Goal: Task Accomplishment & Management: Complete application form

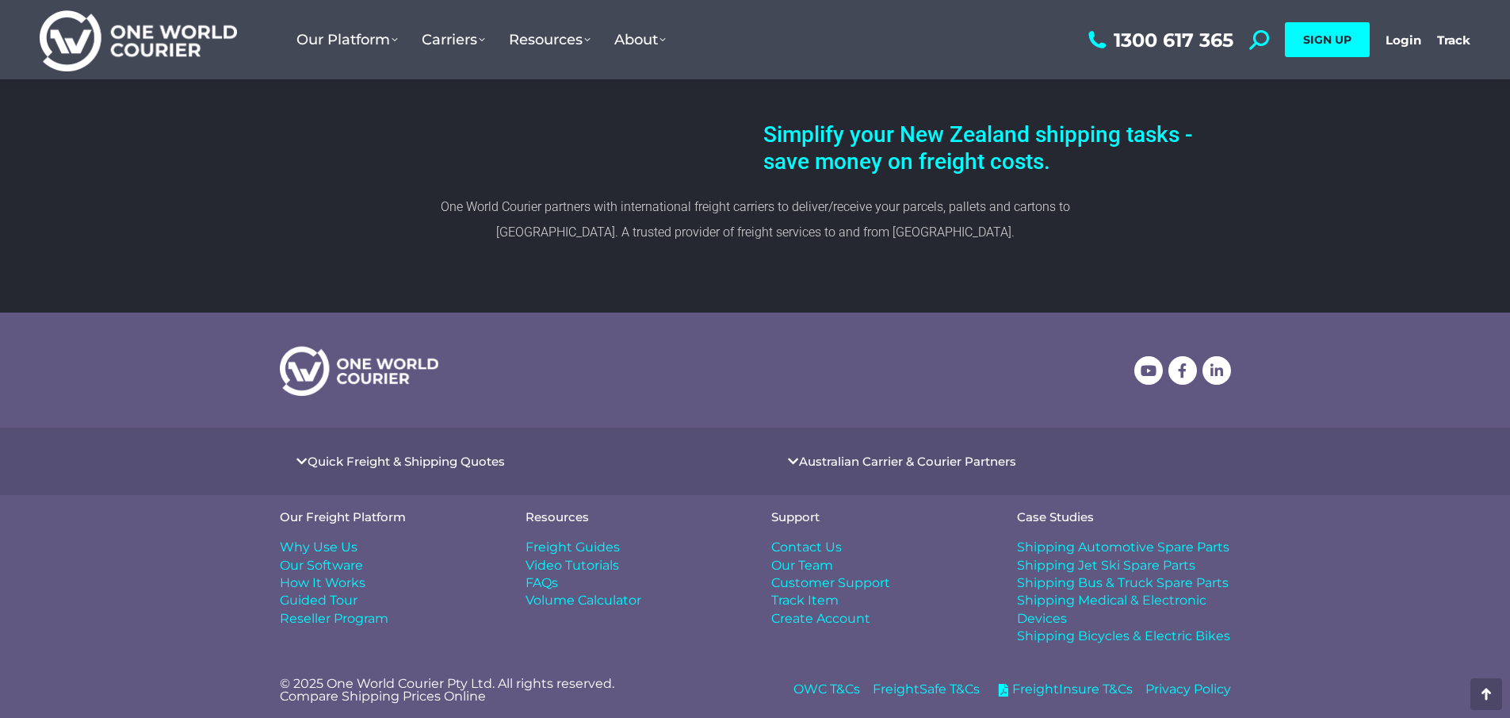
scroll to position [821, 0]
click at [581, 546] on span "Freight Guides" at bounding box center [573, 546] width 94 height 17
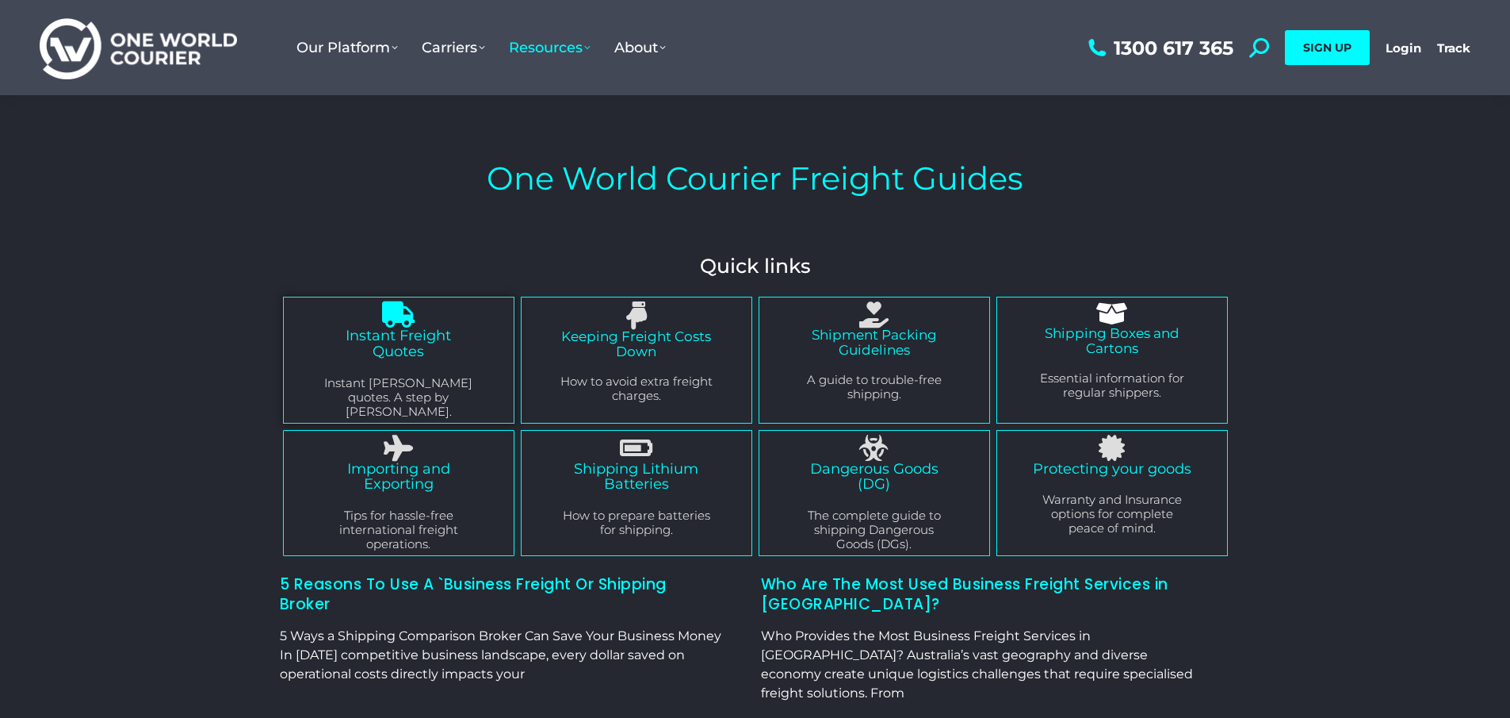
click at [416, 345] on link "Instant Freight Quotes" at bounding box center [398, 343] width 105 height 33
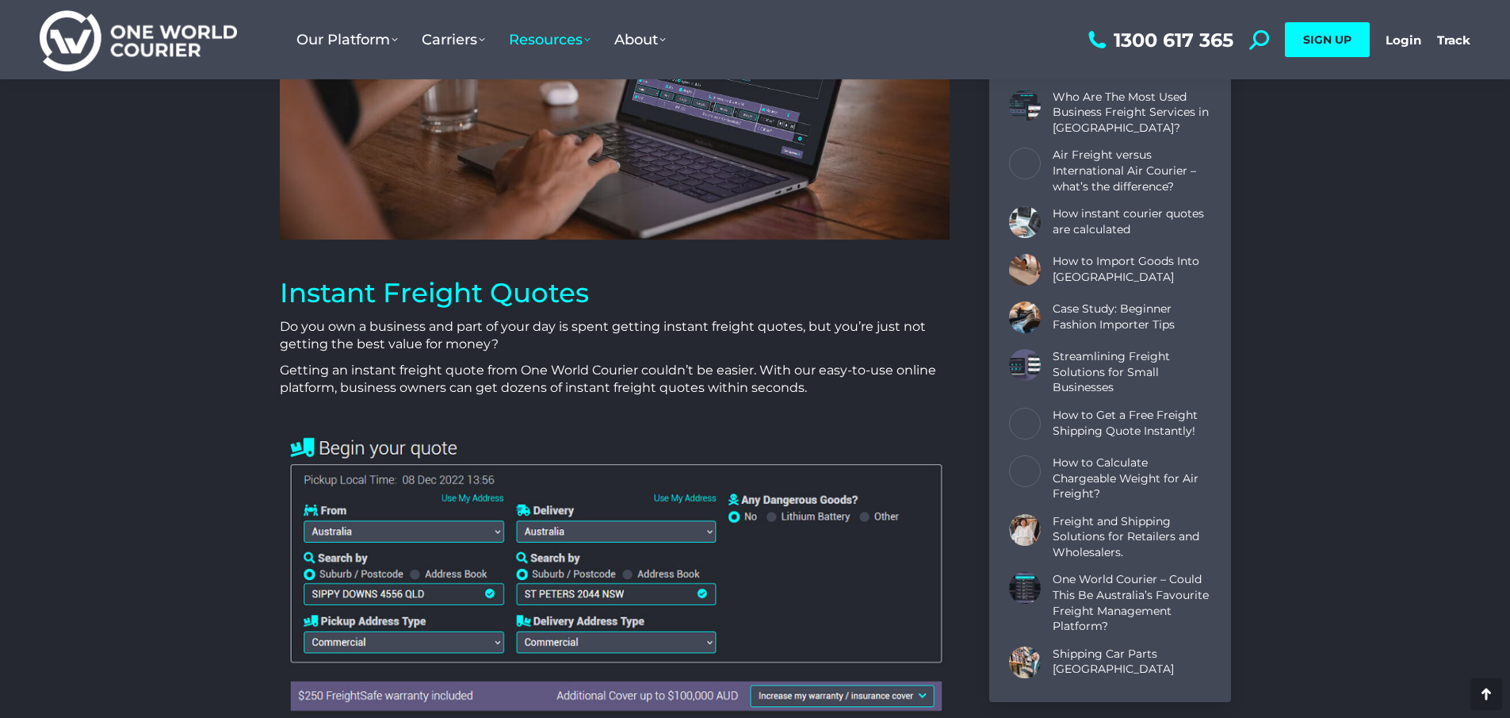
scroll to position [396, 0]
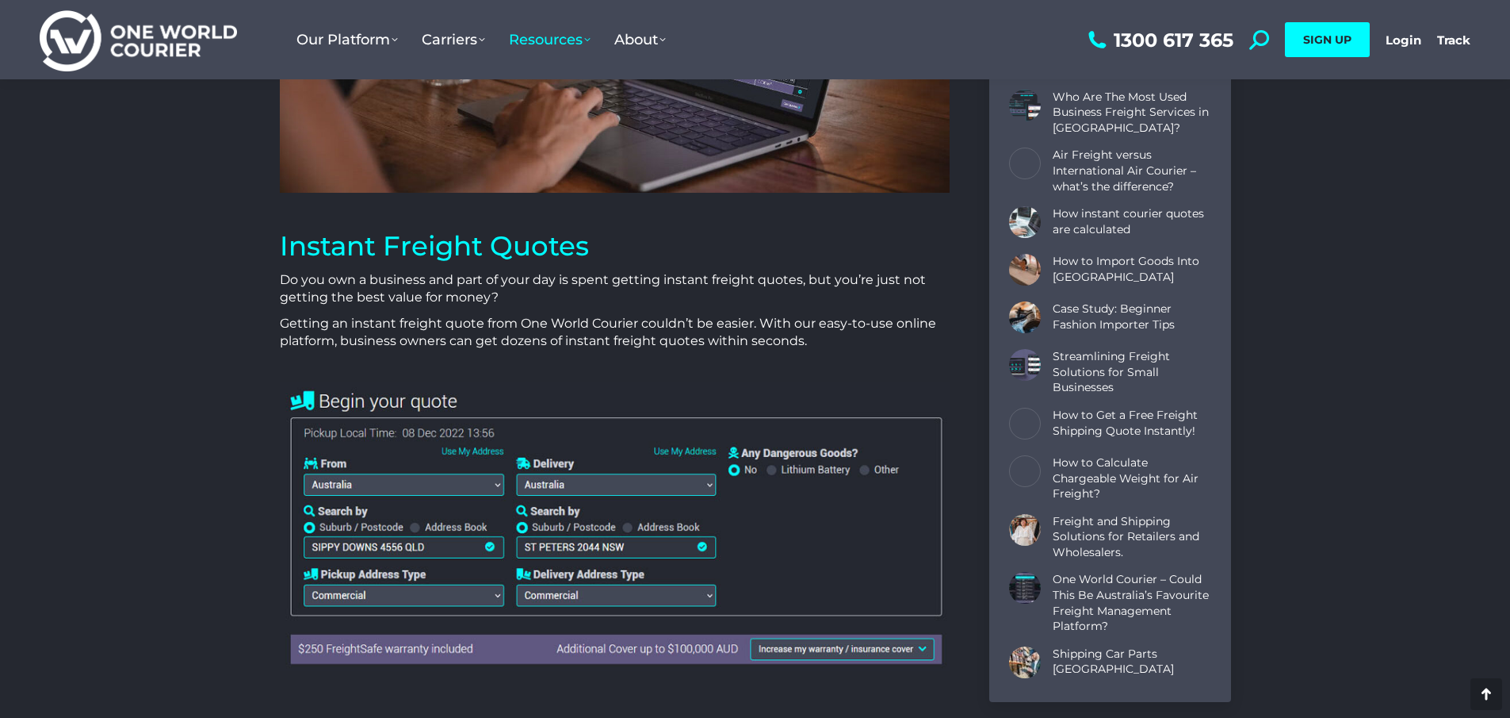
click at [357, 546] on img at bounding box center [615, 525] width 670 height 289
click at [306, 526] on img at bounding box center [615, 525] width 670 height 289
click at [359, 526] on img at bounding box center [615, 525] width 670 height 289
click at [469, 527] on img at bounding box center [615, 525] width 670 height 289
click at [706, 478] on img at bounding box center [615, 525] width 670 height 289
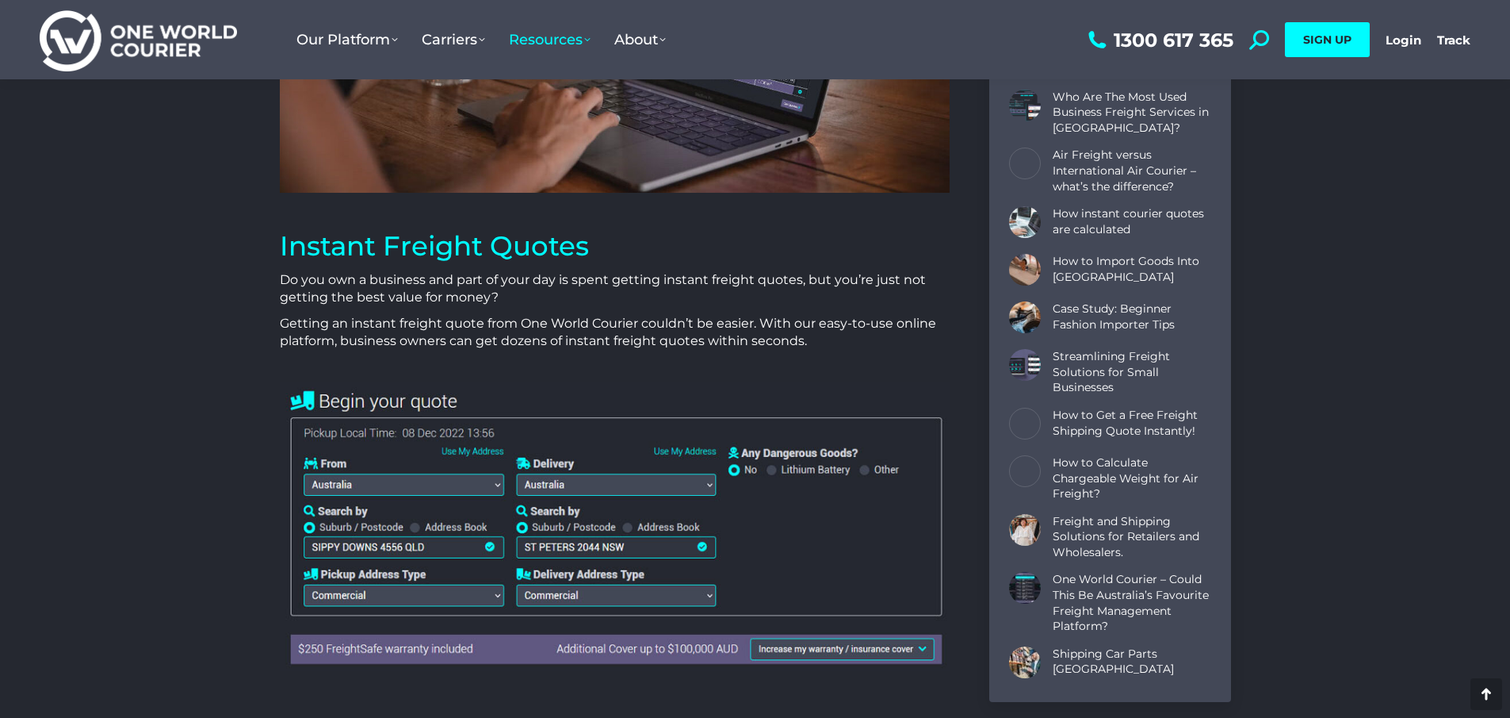
click at [707, 480] on img at bounding box center [615, 525] width 670 height 289
click at [738, 467] on img at bounding box center [615, 525] width 670 height 289
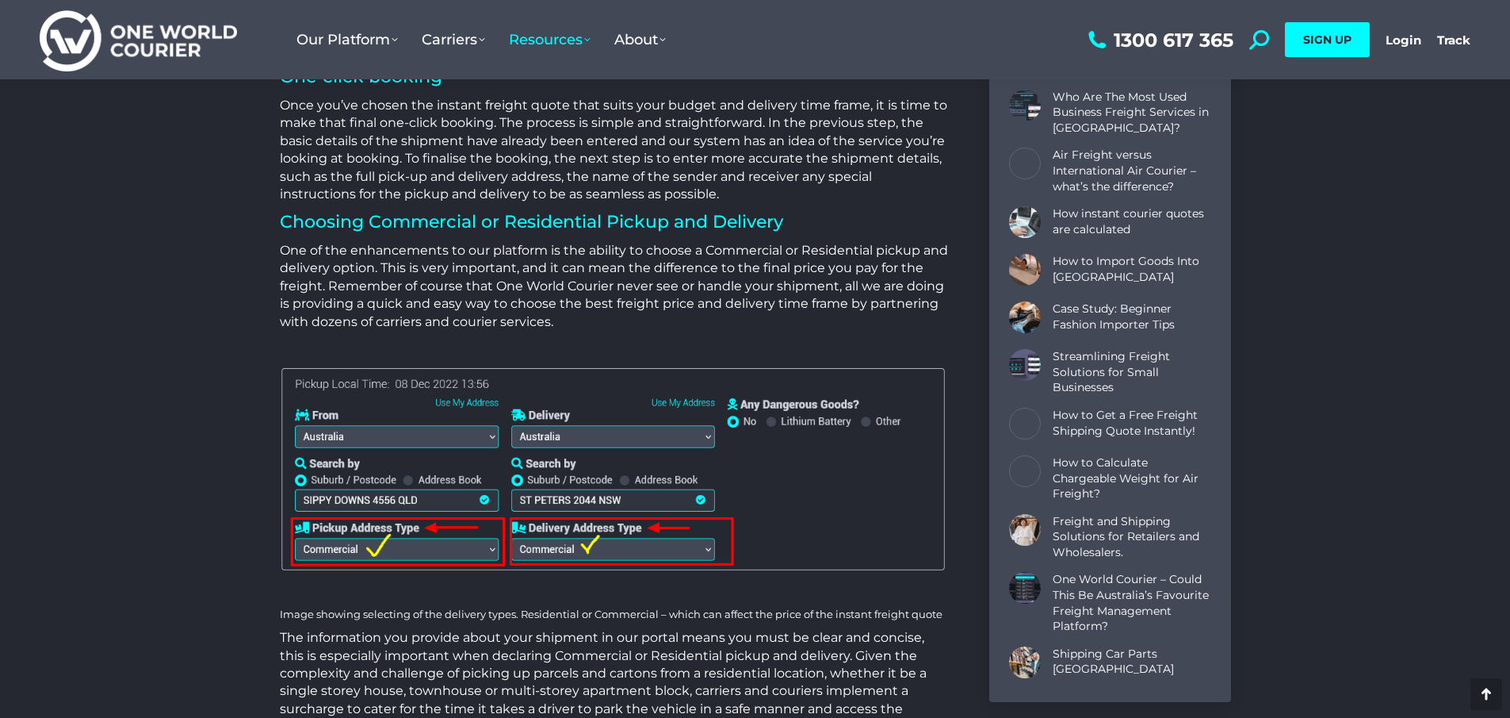
scroll to position [2537, 0]
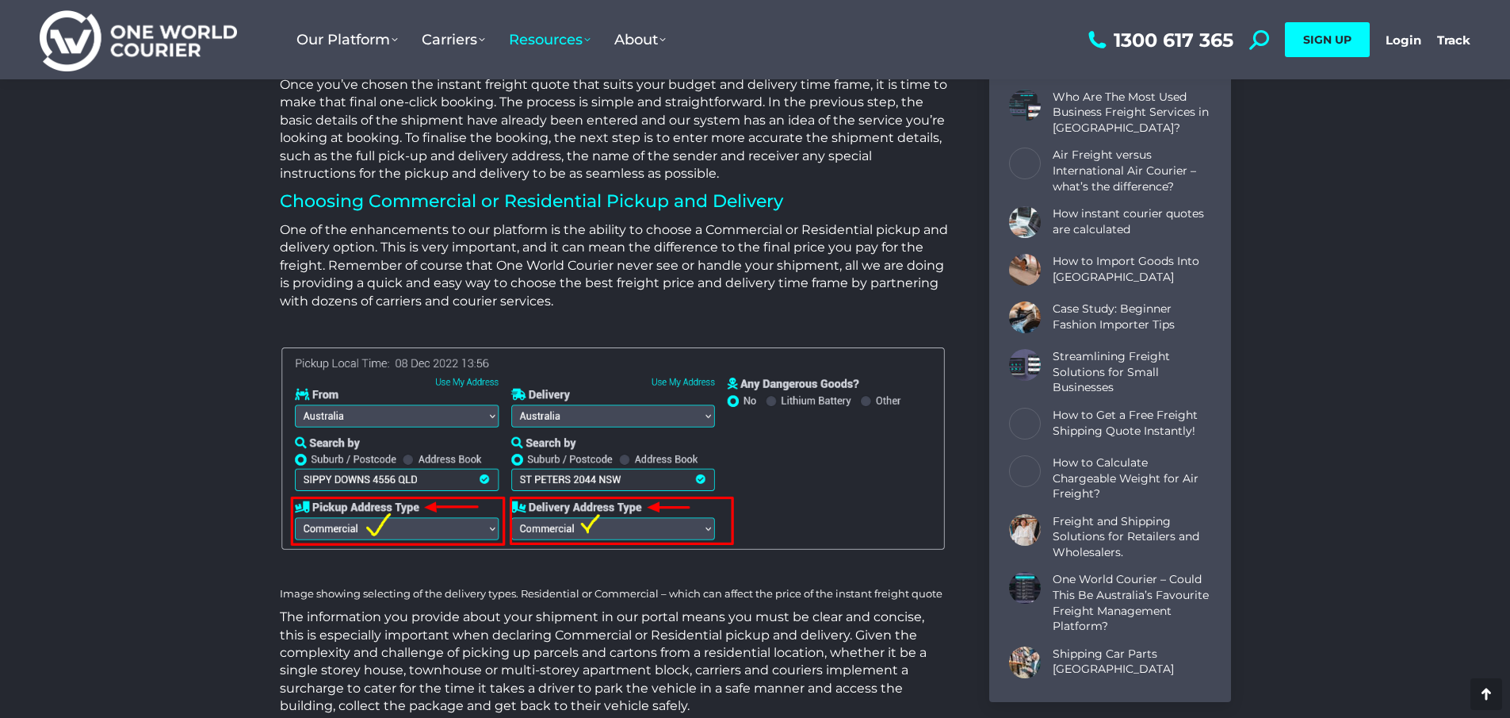
click at [487, 415] on img at bounding box center [615, 450] width 670 height 216
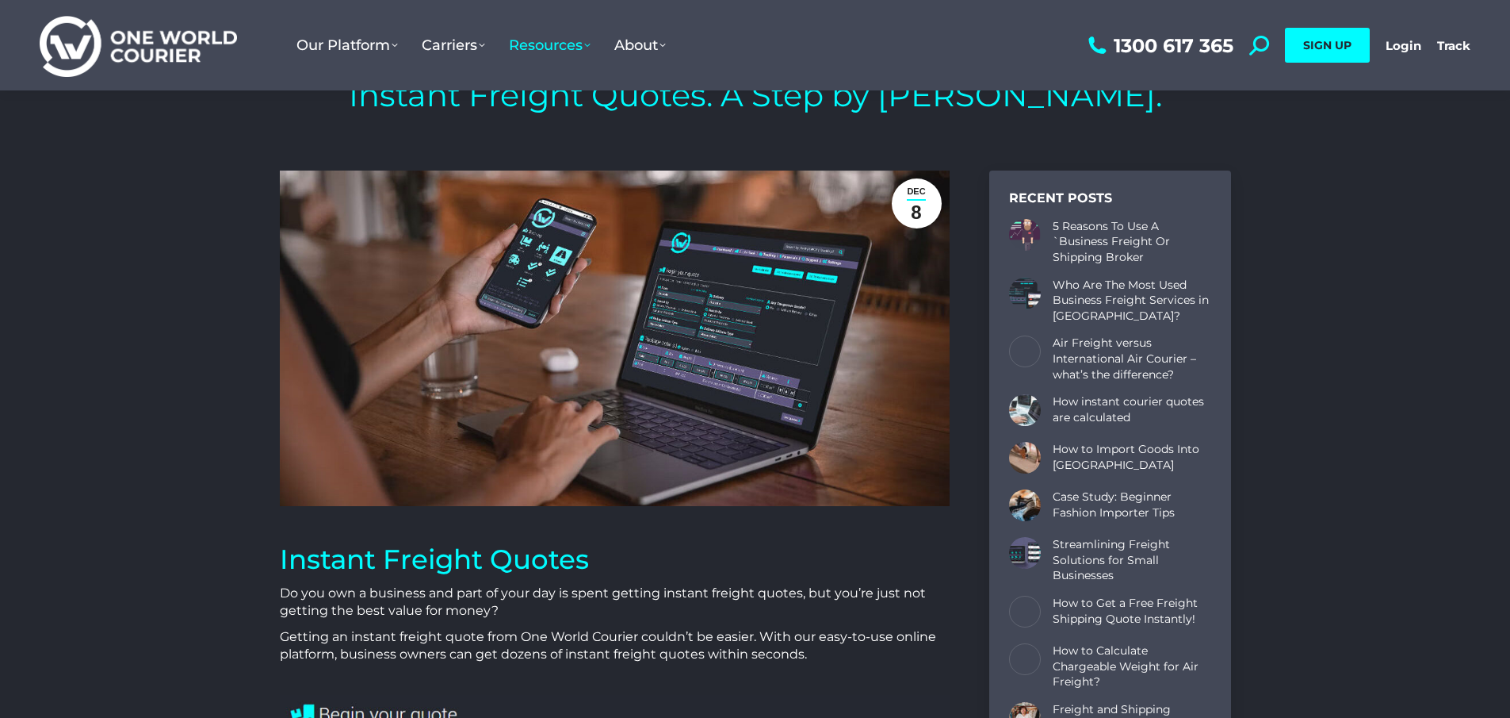
scroll to position [0, 0]
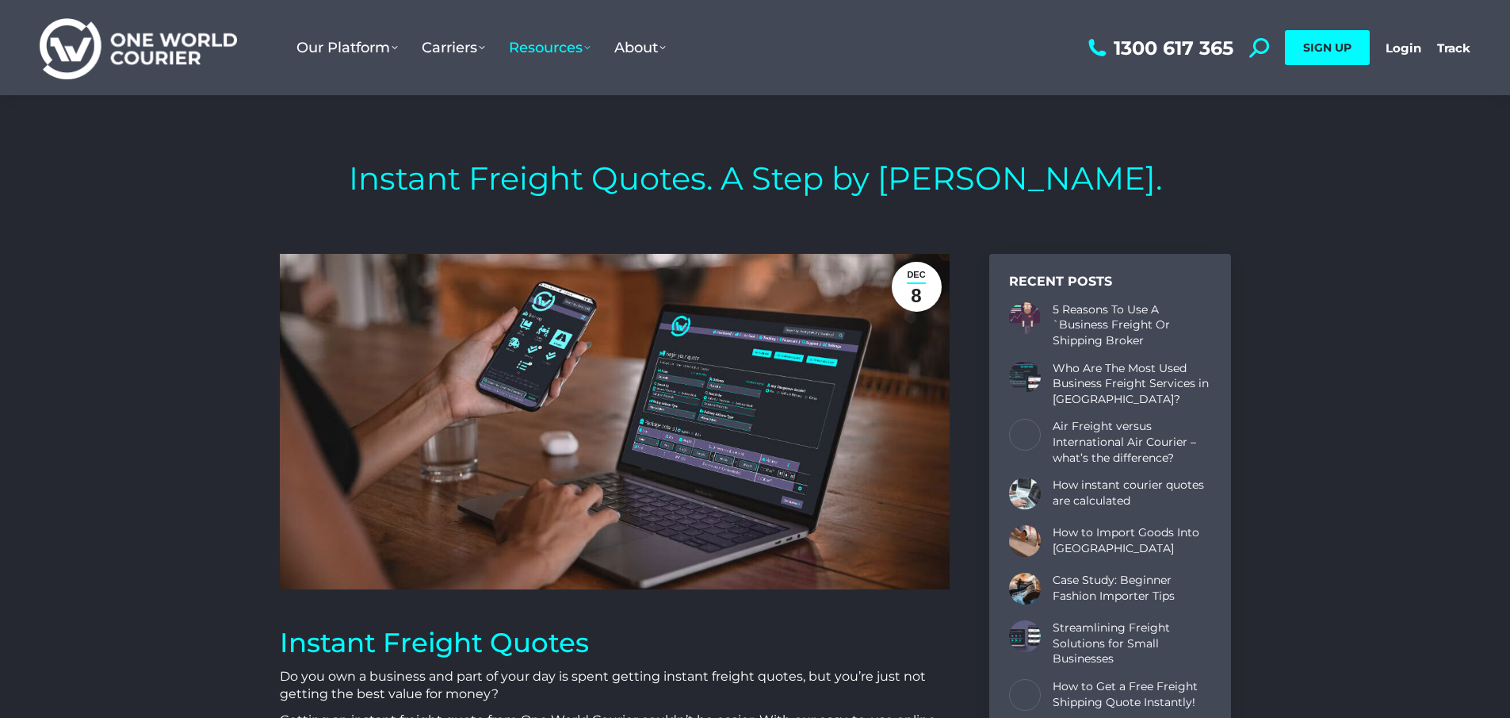
drag, startPoint x: 718, startPoint y: 64, endPoint x: 634, endPoint y: 51, distance: 85.9
click at [718, 66] on ul "Our Platform Why Use Us Our Software as a Service How Our Software Works Take a…" at bounding box center [685, 47] width 800 height 95
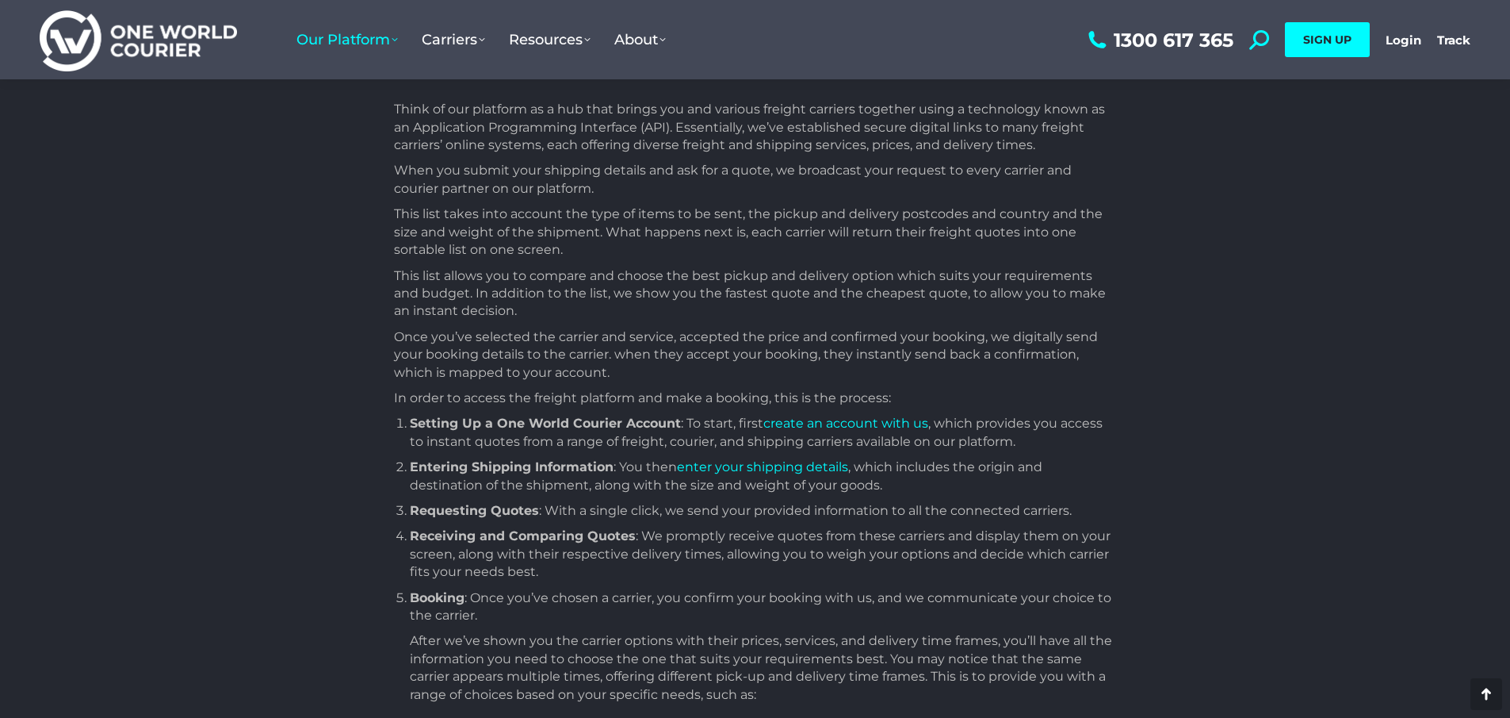
scroll to position [1110, 0]
click at [856, 424] on link "create an account with us" at bounding box center [846, 422] width 165 height 15
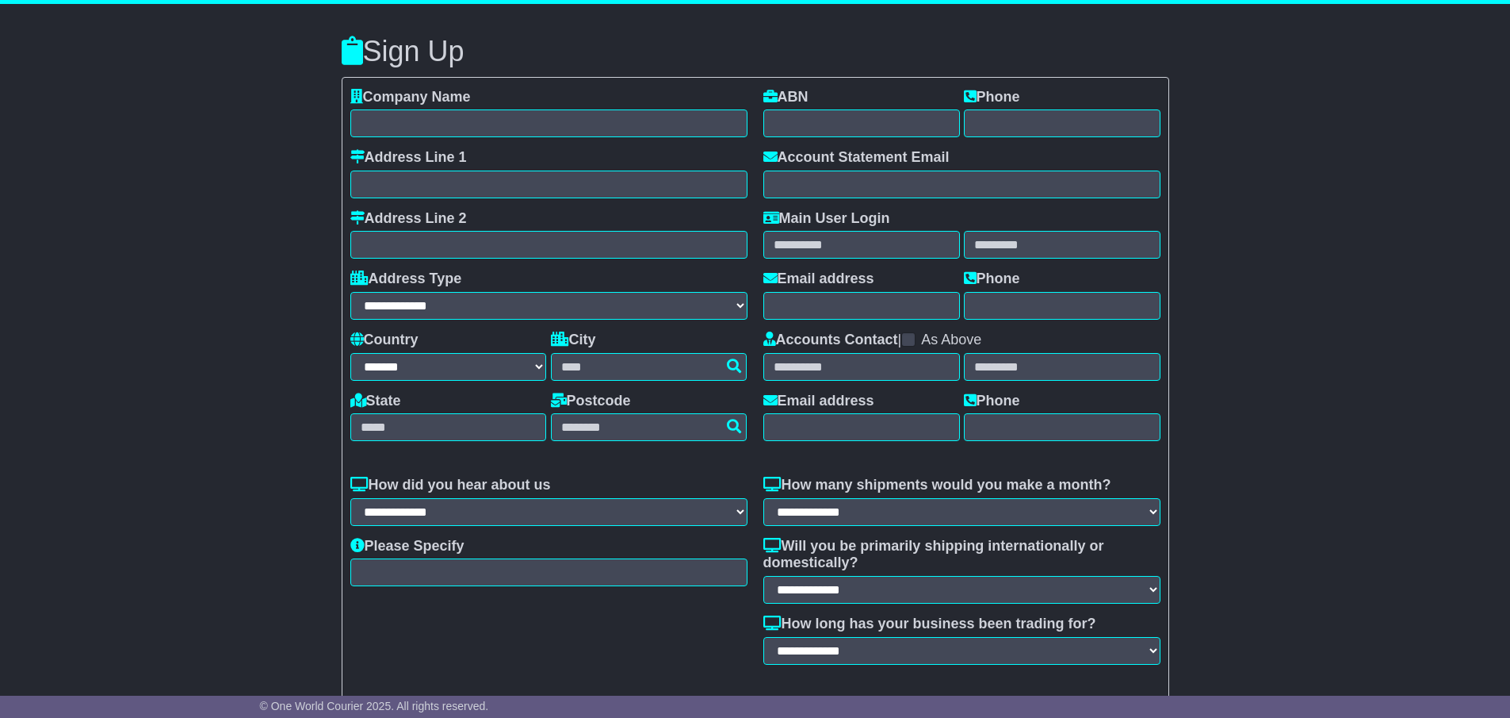
select select "**"
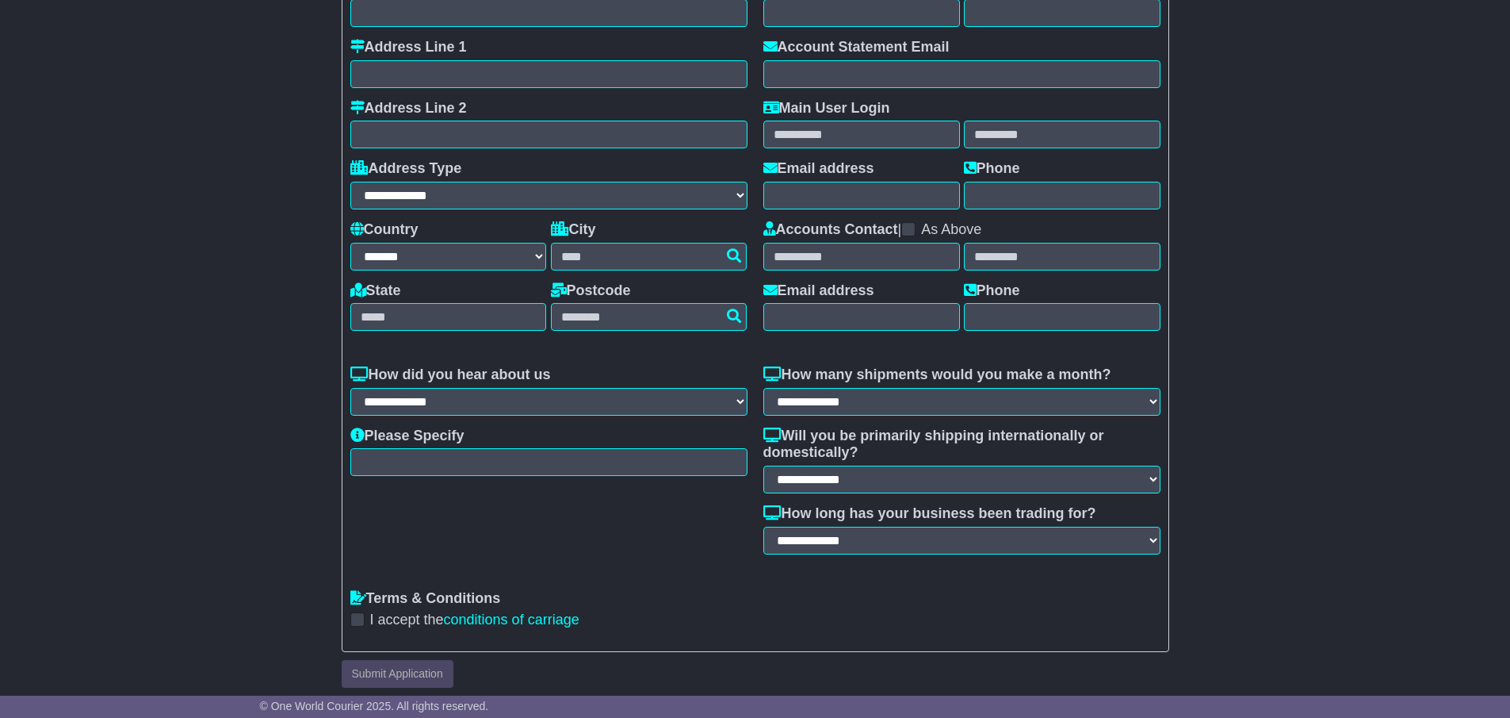
scroll to position [120, 0]
